Goal: Task Accomplishment & Management: Manage account settings

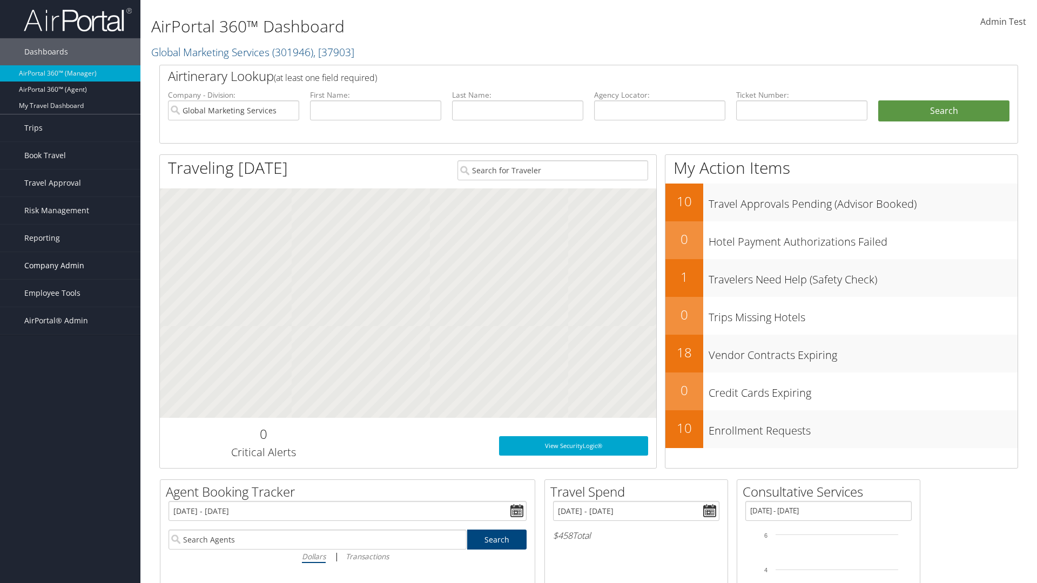
click at [70, 266] on span "Company Admin" at bounding box center [54, 265] width 60 height 27
click at [0, 0] on link "Travel Agency Contacts" at bounding box center [0, 0] width 0 height 0
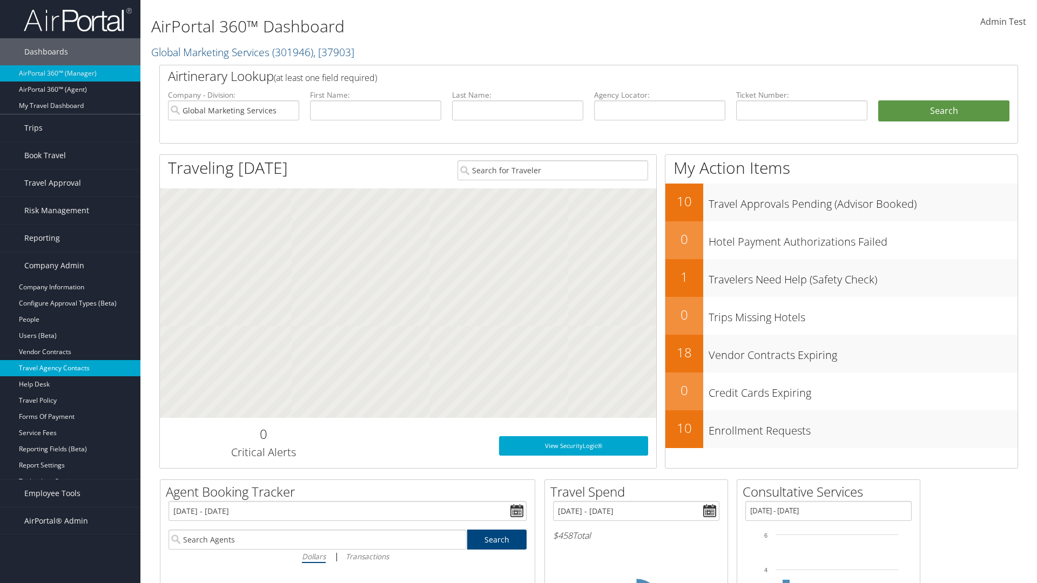
scroll to position [3, 0]
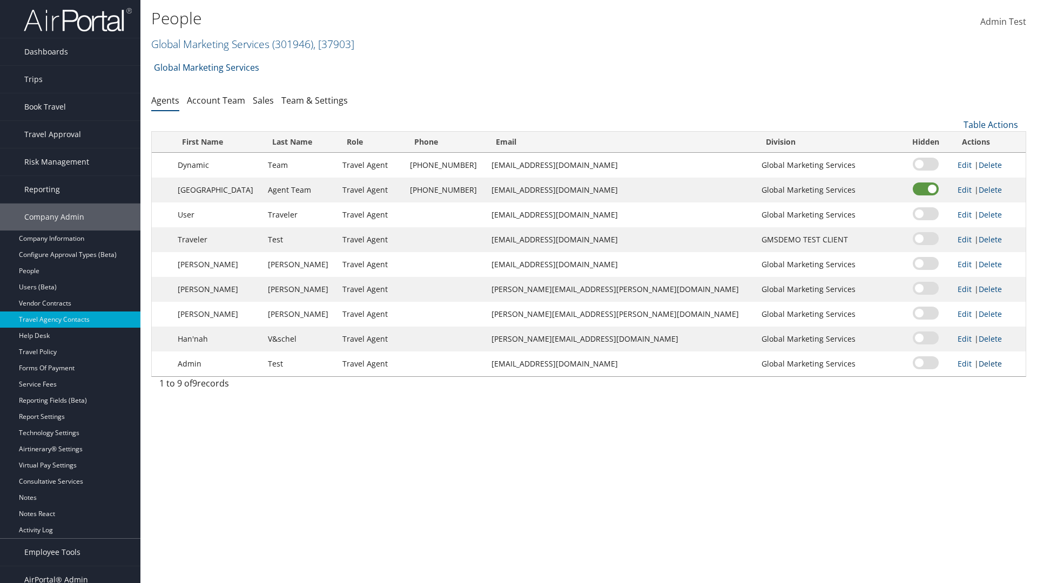
click at [979, 364] on link "Delete" at bounding box center [990, 364] width 23 height 10
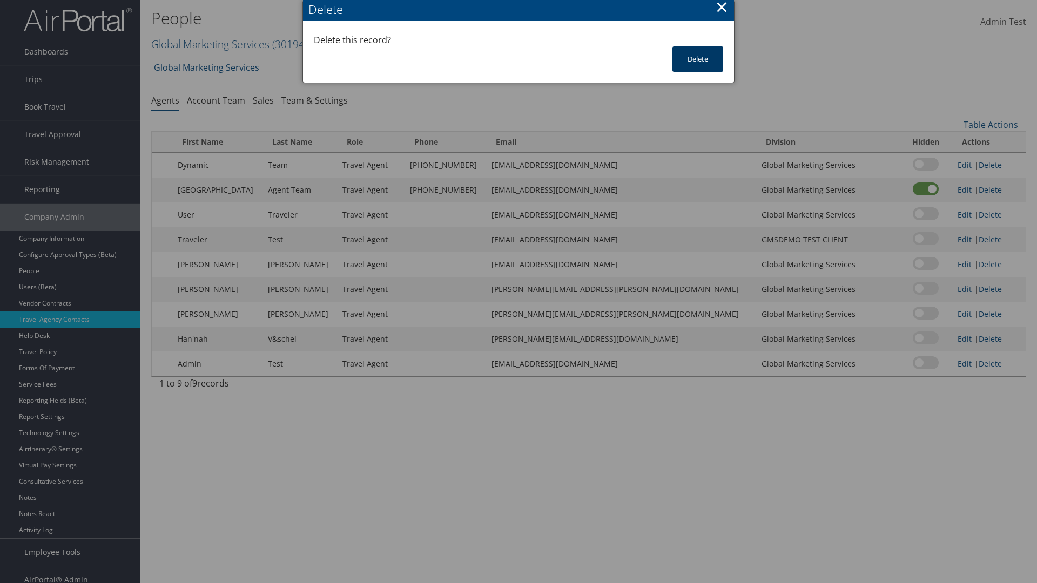
click at [698, 59] on button "Delete" at bounding box center [698, 58] width 51 height 25
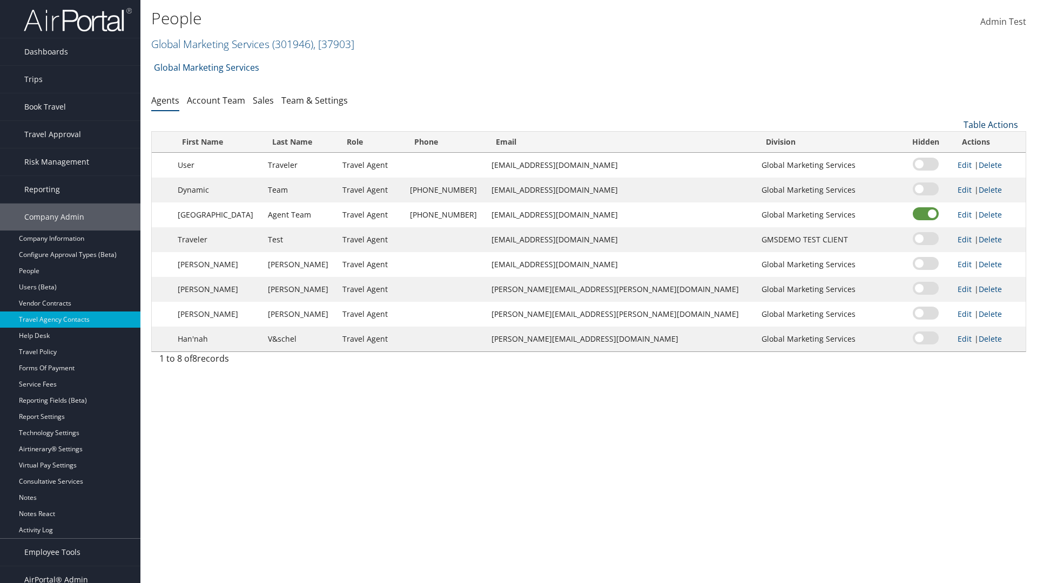
click at [991, 125] on link "Table Actions" at bounding box center [991, 125] width 55 height 12
click at [954, 160] on link "Add New Contact" at bounding box center [955, 160] width 142 height 18
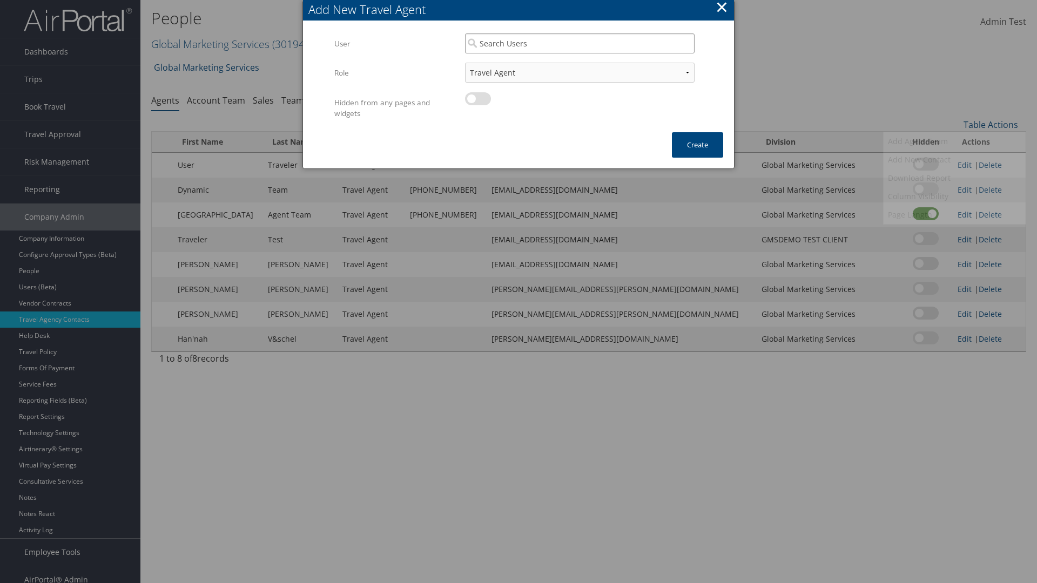
click at [580, 43] on input "search" at bounding box center [580, 43] width 230 height 20
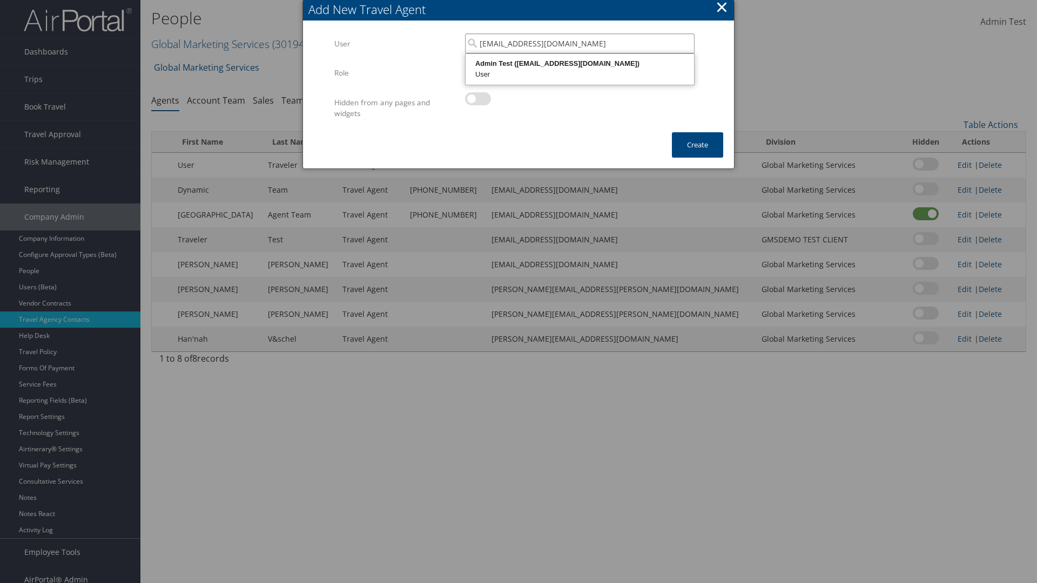
click at [580, 69] on div "User" at bounding box center [579, 74] width 225 height 11
type input "Admin Test"
click at [697, 145] on button "Create" at bounding box center [697, 144] width 51 height 25
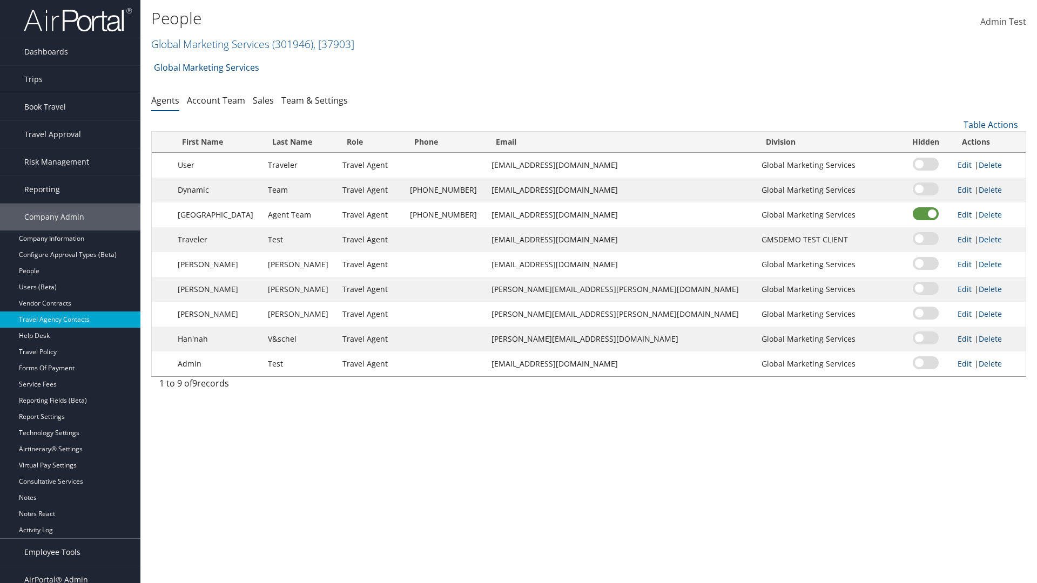
click at [979, 364] on link "Delete" at bounding box center [990, 364] width 23 height 10
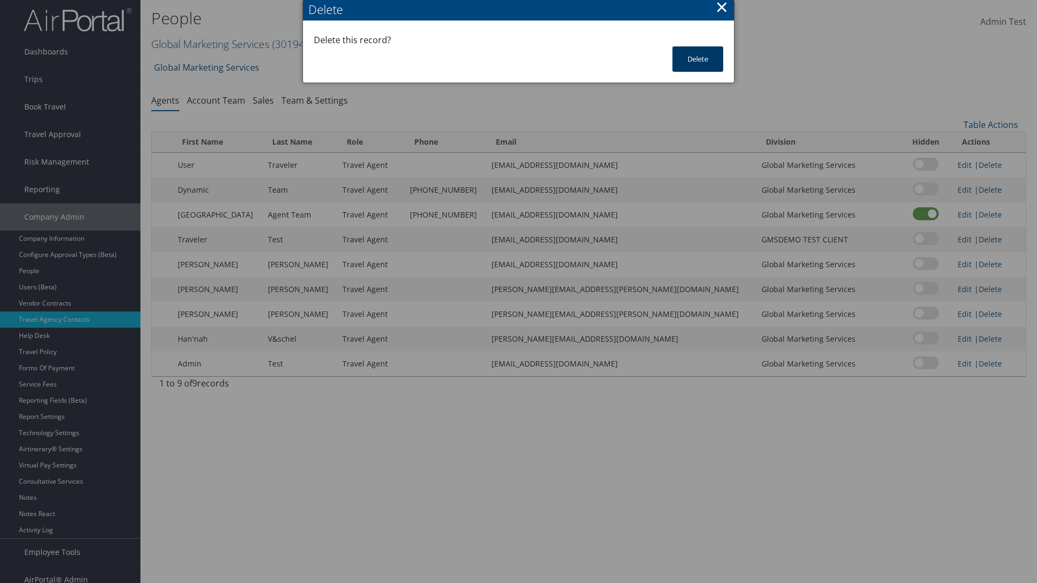
click at [698, 59] on button "Delete" at bounding box center [698, 58] width 51 height 25
